Goal: Task Accomplishment & Management: Manage account settings

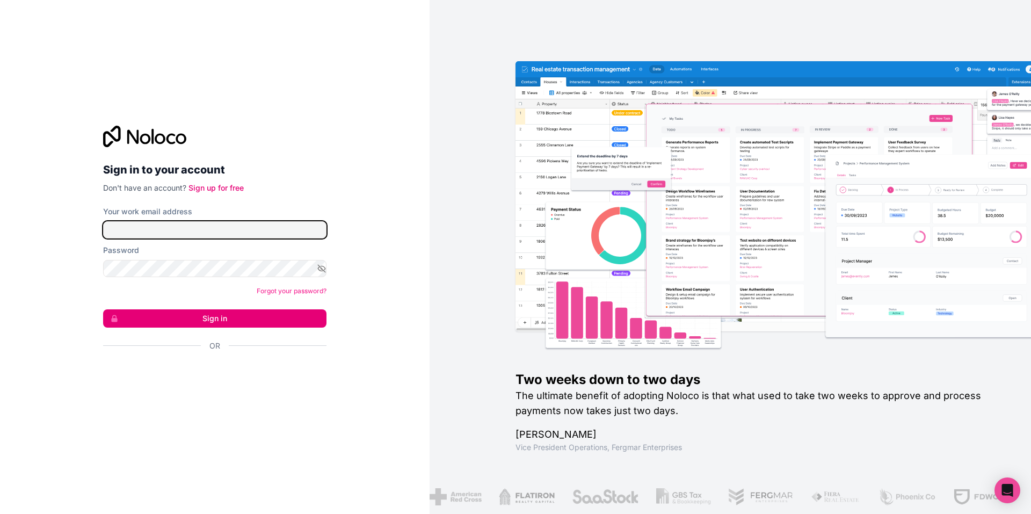
drag, startPoint x: 170, startPoint y: 223, endPoint x: 166, endPoint y: 238, distance: 16.0
click at [170, 223] on input "Your work email address" at bounding box center [214, 229] width 223 height 17
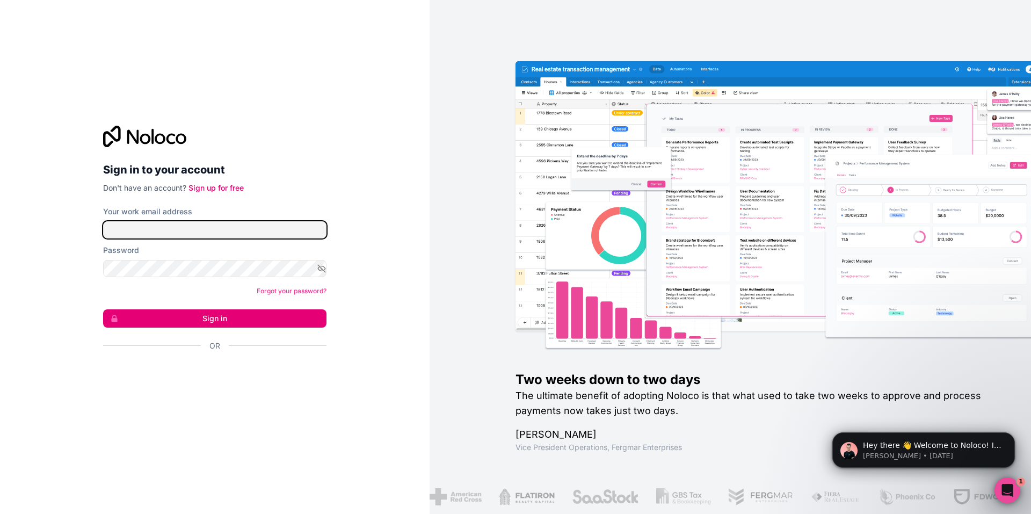
click at [208, 230] on input "Your work email address" at bounding box center [214, 229] width 223 height 17
type input "taylor@smsgbl.com"
click at [237, 327] on form "Your work email address taylor@smsgbl.com Password Forgot your password? Sign i…" at bounding box center [214, 297] width 223 height 183
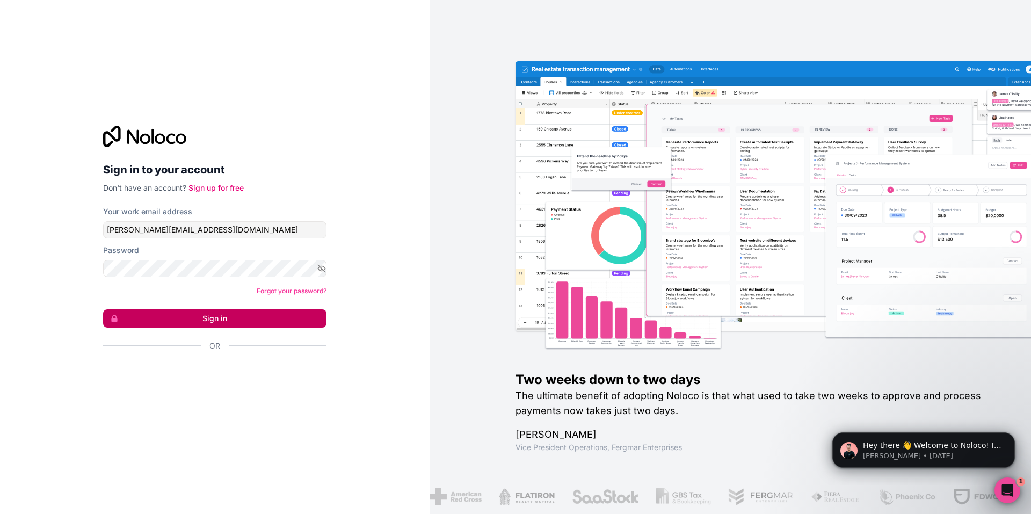
click at [238, 320] on button "Sign in" at bounding box center [214, 318] width 223 height 18
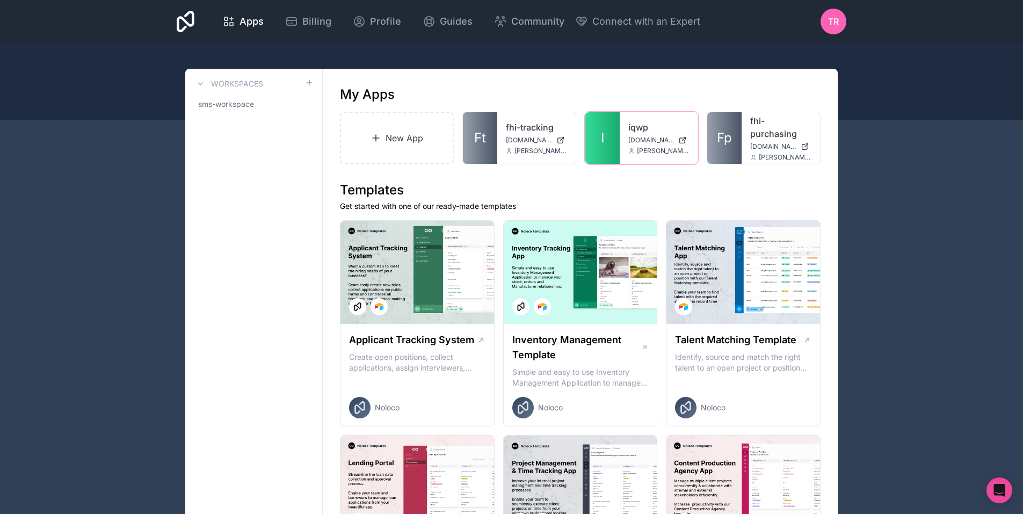
click at [621, 132] on div "iqwp iqwp.noloco.co taylor@smsgbl.com" at bounding box center [658, 138] width 78 height 52
click at [593, 123] on link "I" at bounding box center [602, 138] width 34 height 52
